Goal: Find specific page/section: Find specific page/section

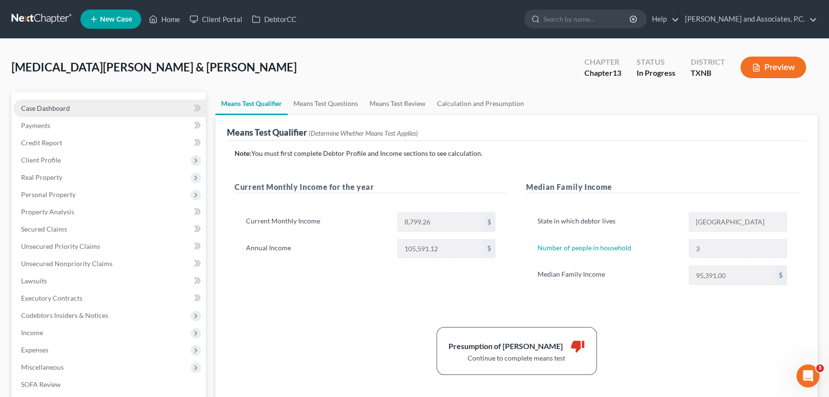
click at [58, 107] on span "Case Dashboard" at bounding box center [45, 108] width 49 height 8
select select "6"
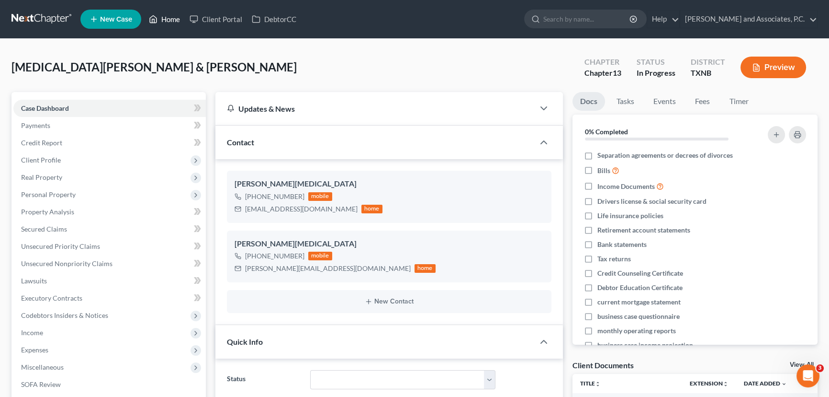
click at [159, 23] on link "Home" at bounding box center [164, 19] width 41 height 17
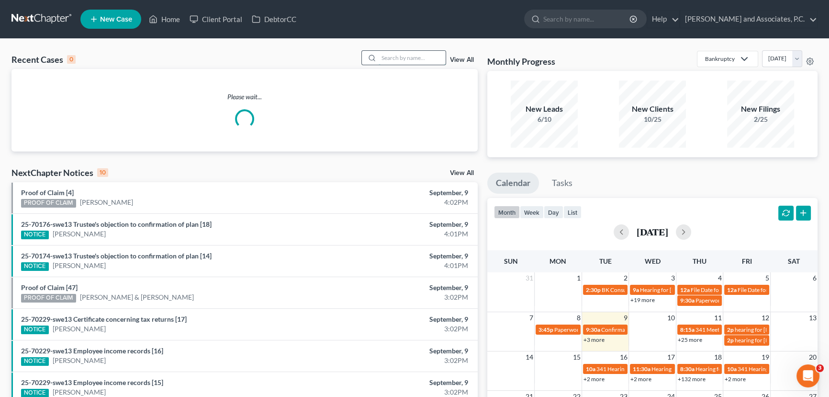
click at [400, 57] on input "search" at bounding box center [412, 58] width 67 height 14
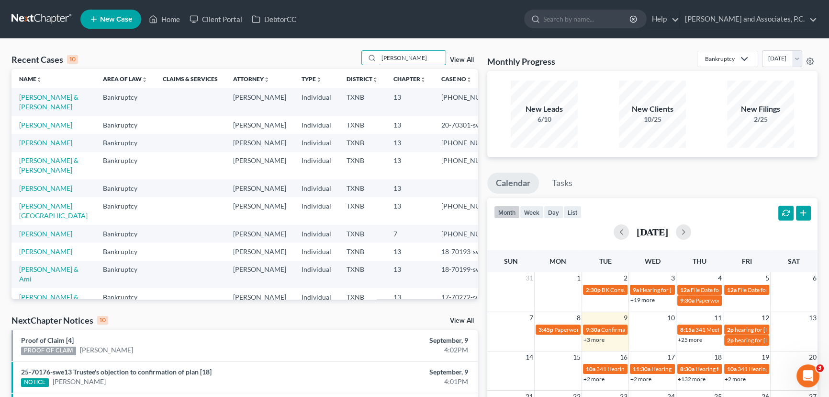
type input "[PERSON_NAME]"
drag, startPoint x: 412, startPoint y: 59, endPoint x: 350, endPoint y: 62, distance: 62.3
click at [350, 62] on div "Recent Cases 10 [PERSON_NAME] View All" at bounding box center [244, 59] width 466 height 19
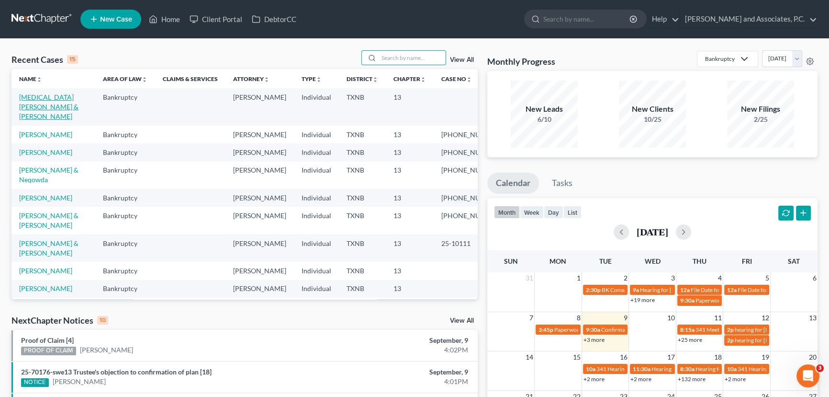
click at [31, 99] on link "[MEDICAL_DATA][PERSON_NAME] & [PERSON_NAME]" at bounding box center [48, 106] width 59 height 27
select select "7"
select select "6"
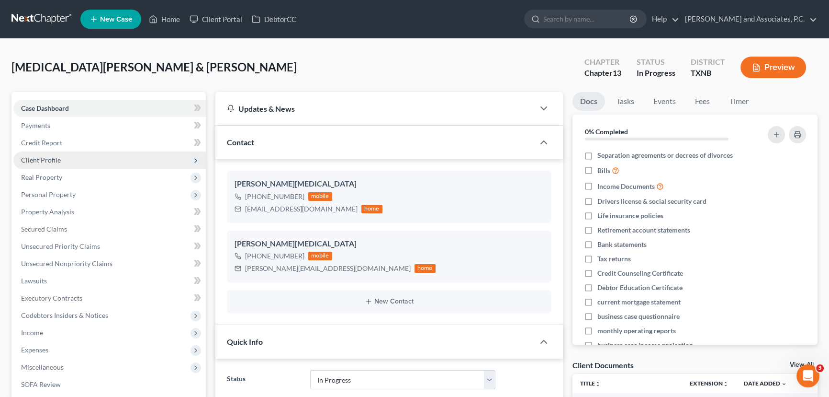
scroll to position [43, 0]
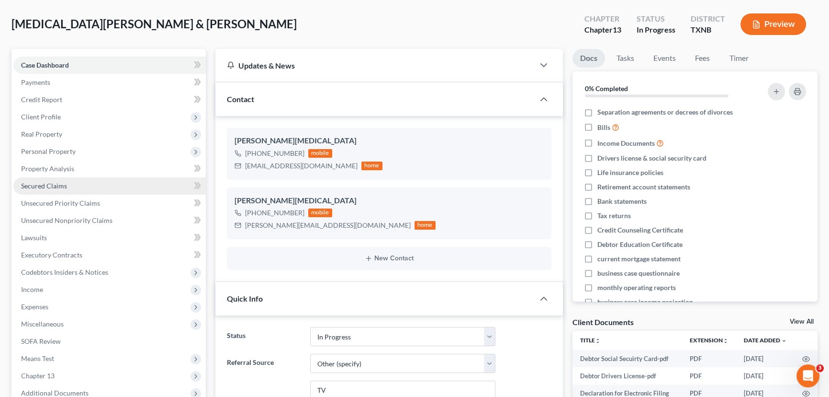
click at [67, 189] on link "Secured Claims" at bounding box center [109, 185] width 193 height 17
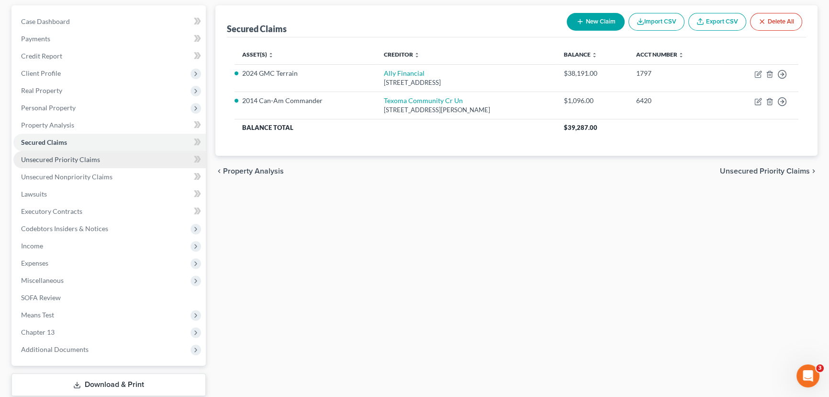
scroll to position [130, 0]
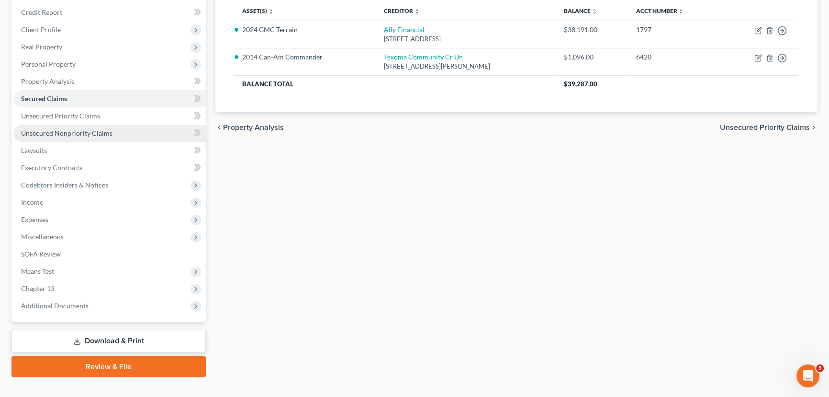
click at [129, 136] on link "Unsecured Nonpriority Claims" at bounding box center [109, 133] width 193 height 17
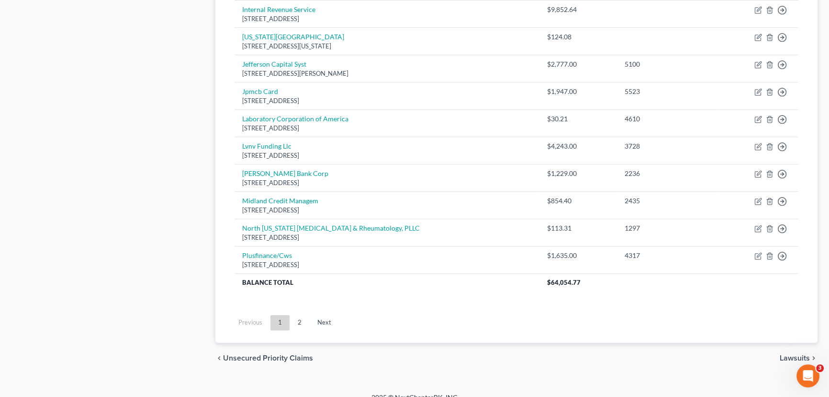
scroll to position [707, 0]
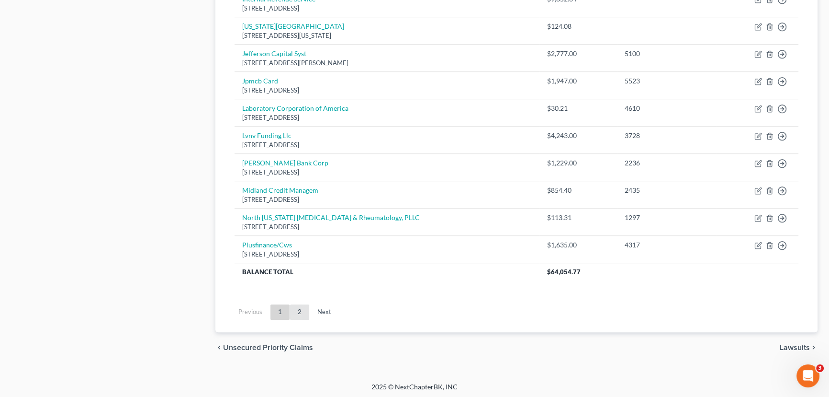
click at [298, 315] on link "2" at bounding box center [299, 311] width 19 height 15
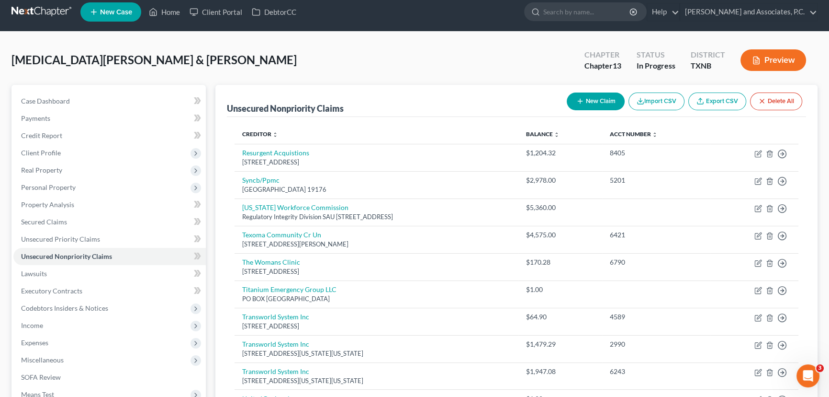
scroll to position [0, 0]
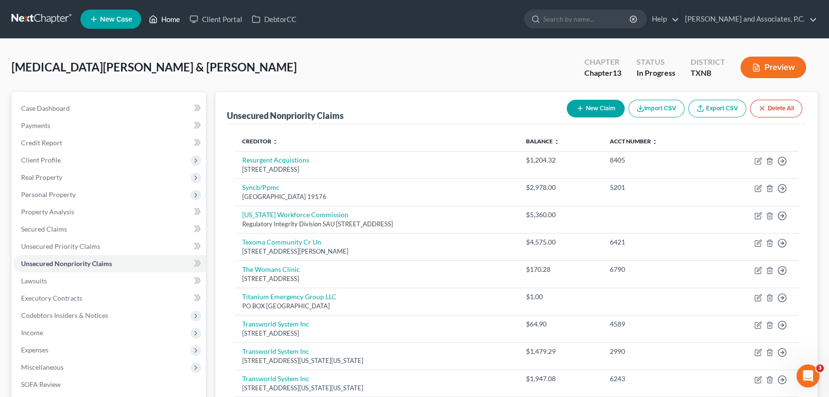
click at [171, 24] on link "Home" at bounding box center [164, 19] width 41 height 17
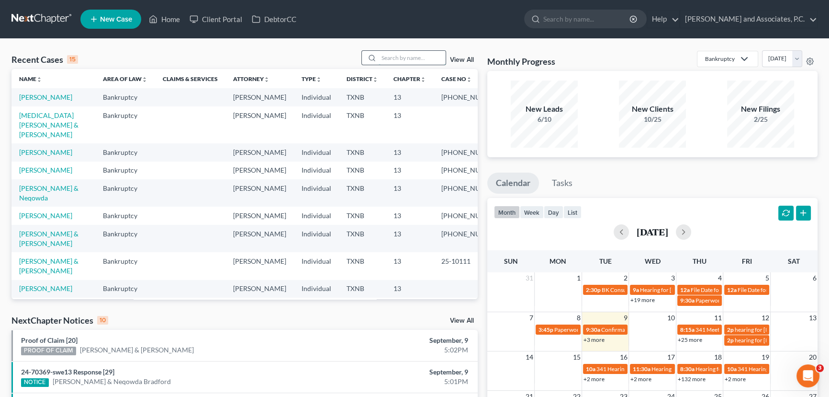
click at [387, 57] on input "search" at bounding box center [412, 58] width 67 height 14
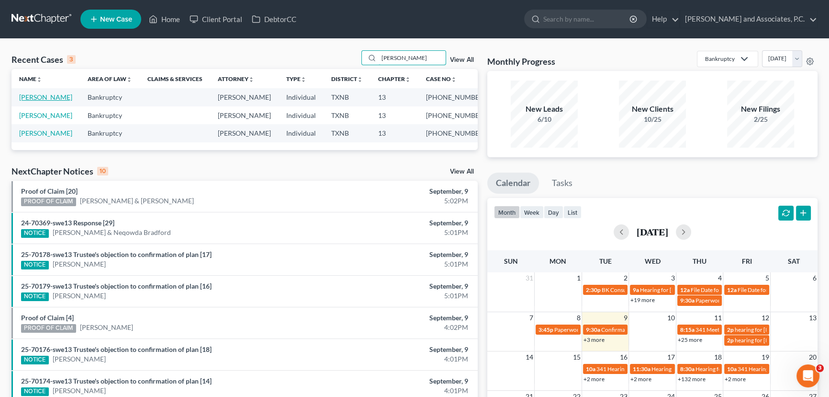
type input "[PERSON_NAME]"
click at [47, 99] on link "[PERSON_NAME]" at bounding box center [45, 97] width 53 height 8
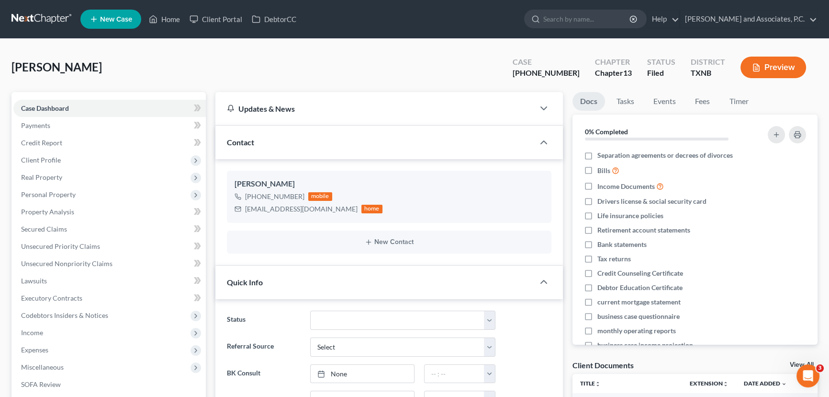
scroll to position [1581, 0]
